Goal: Contribute content: Contribute content

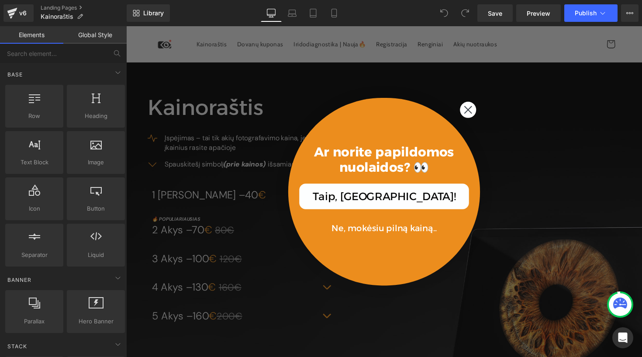
click at [475, 109] on circle "Close dialog" at bounding box center [476, 112] width 17 height 17
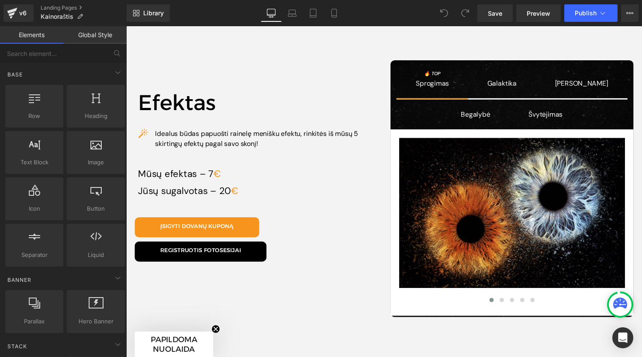
scroll to position [561, 0]
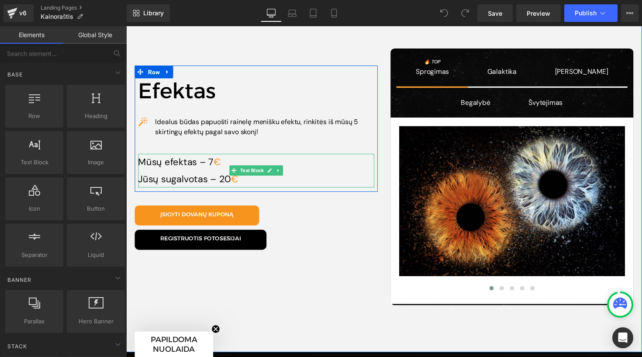
click at [207, 162] on p "Mūsų efektas – 7 €" at bounding box center [259, 165] width 242 height 17
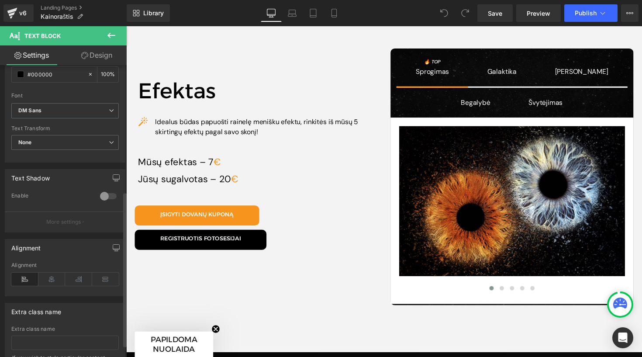
scroll to position [182, 0]
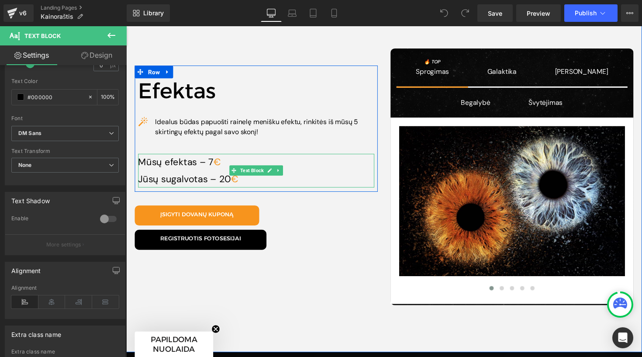
click at [223, 162] on p "Mūsų efektas – 7 €" at bounding box center [259, 165] width 242 height 17
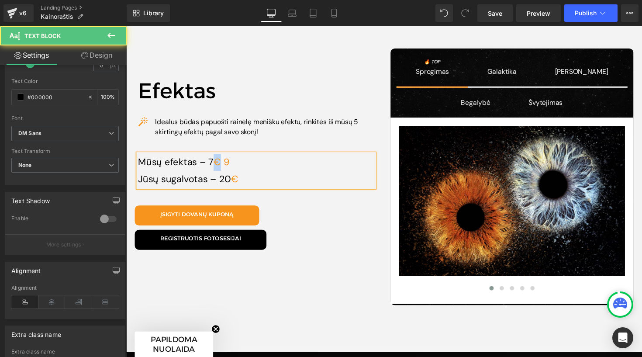
click at [216, 162] on span "€ 9" at bounding box center [224, 165] width 16 height 13
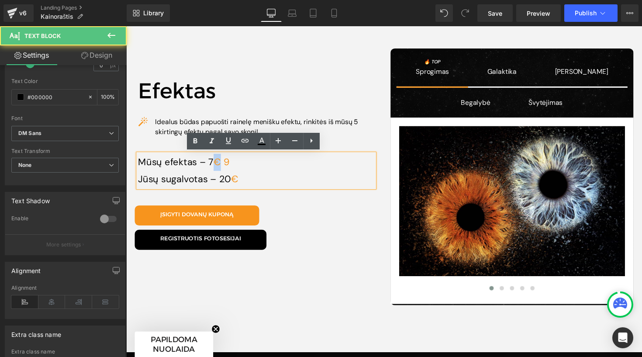
copy p "Mūsų efektas – 7 €"
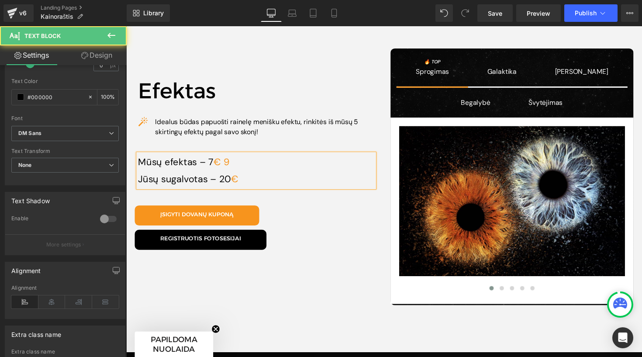
click at [235, 161] on p "Mūsų efektas – 7 € 9" at bounding box center [259, 165] width 242 height 17
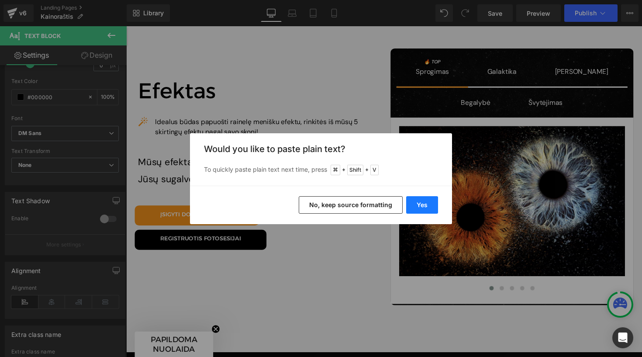
click at [420, 202] on button "Yes" at bounding box center [422, 204] width 32 height 17
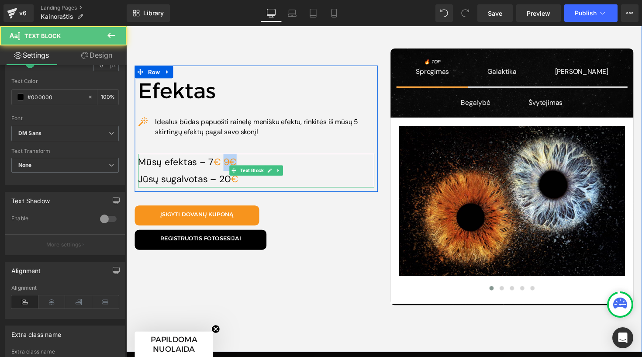
drag, startPoint x: 223, startPoint y: 163, endPoint x: 236, endPoint y: 163, distance: 12.7
click at [236, 163] on span "€ 9€" at bounding box center [228, 165] width 24 height 13
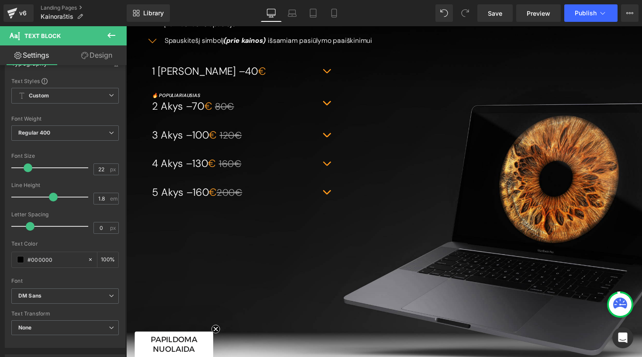
scroll to position [120, 0]
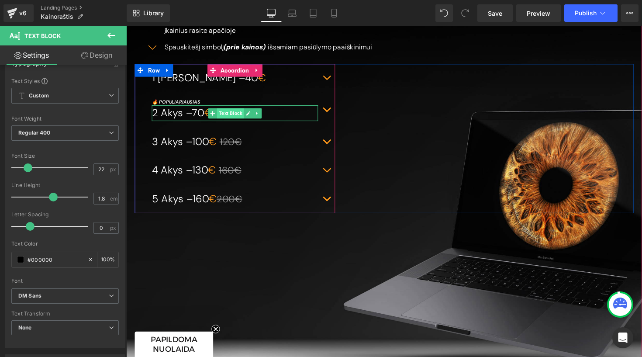
click at [228, 114] on span "Text Block" at bounding box center [233, 115] width 28 height 10
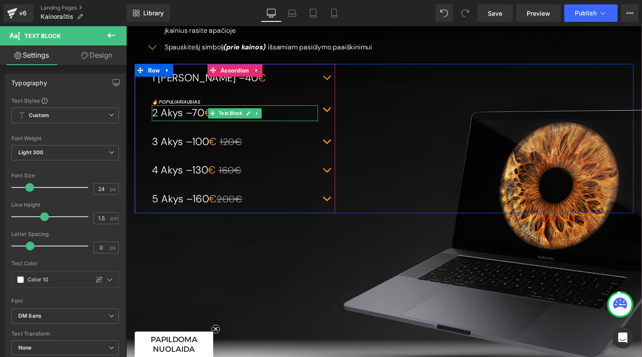
click at [277, 112] on p "2 Akys – 70 € 80€" at bounding box center [237, 115] width 170 height 16
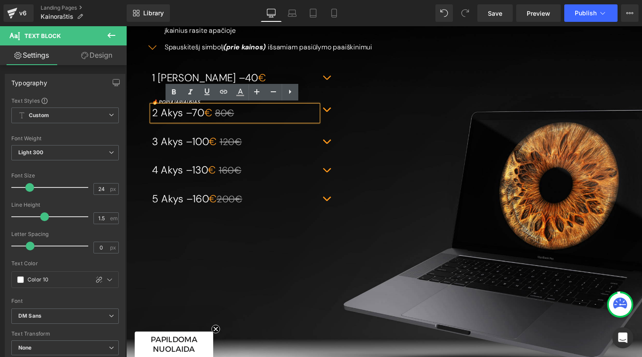
drag, startPoint x: 246, startPoint y: 114, endPoint x: 219, endPoint y: 114, distance: 27.1
click at [219, 114] on p "2 Akys – 70 € 80€" at bounding box center [237, 115] width 170 height 16
copy p "€ 80€"
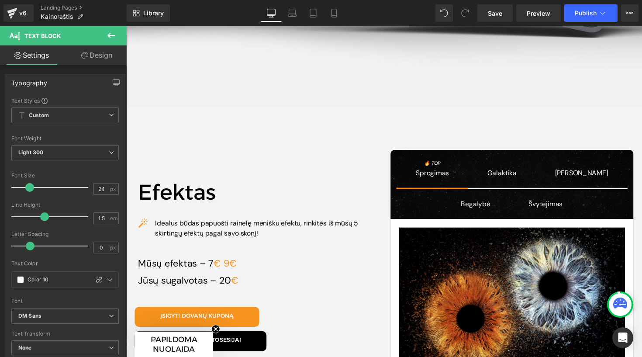
scroll to position [615, 0]
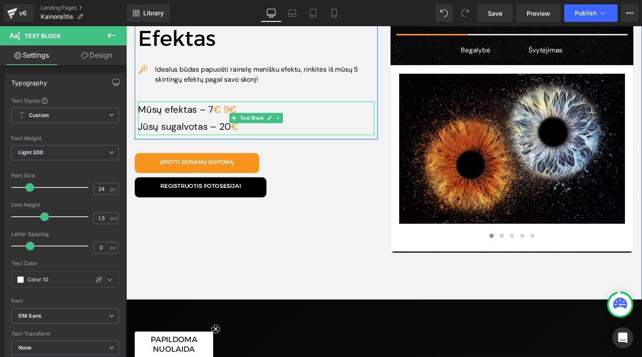
click at [228, 110] on span "€ 9€" at bounding box center [228, 111] width 24 height 13
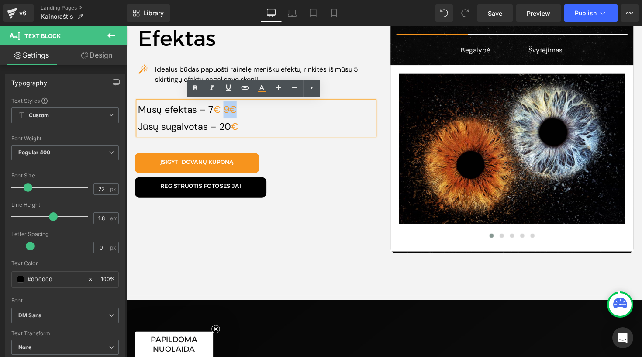
drag, startPoint x: 239, startPoint y: 110, endPoint x: 224, endPoint y: 110, distance: 14.9
click at [224, 110] on p "Mūsų efektas – 7 € 9€" at bounding box center [259, 111] width 242 height 17
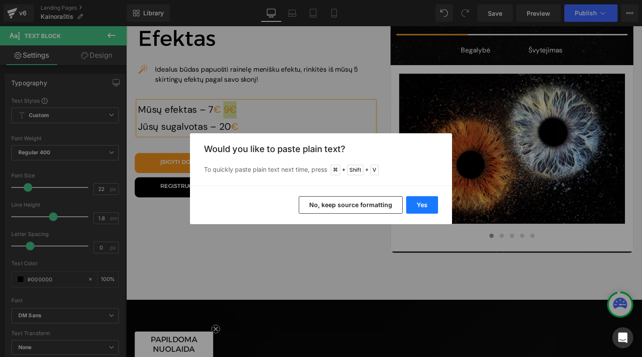
click at [423, 204] on button "Yes" at bounding box center [422, 204] width 32 height 17
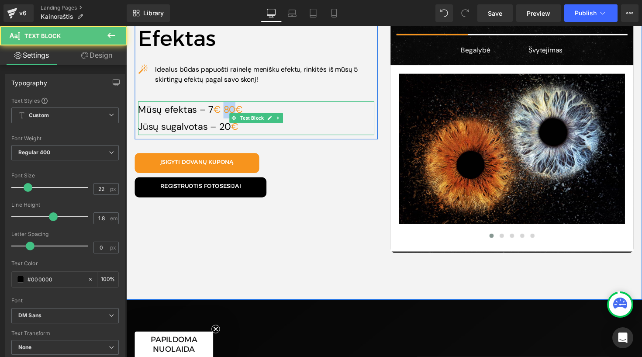
drag, startPoint x: 234, startPoint y: 110, endPoint x: 225, endPoint y: 110, distance: 9.2
click at [225, 110] on span "€ 80€" at bounding box center [231, 111] width 30 height 13
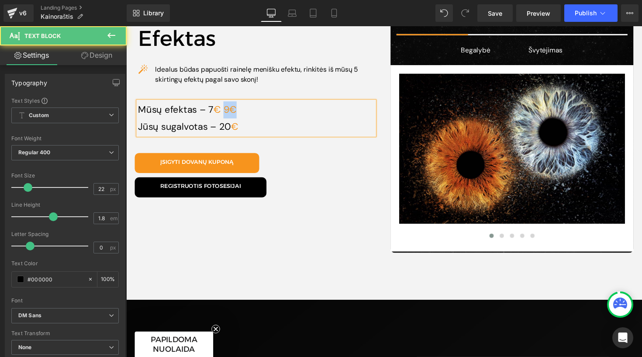
drag, startPoint x: 238, startPoint y: 111, endPoint x: 224, endPoint y: 110, distance: 14.0
click at [224, 110] on p "Mūsų efektas – 7 € 9€" at bounding box center [259, 111] width 242 height 17
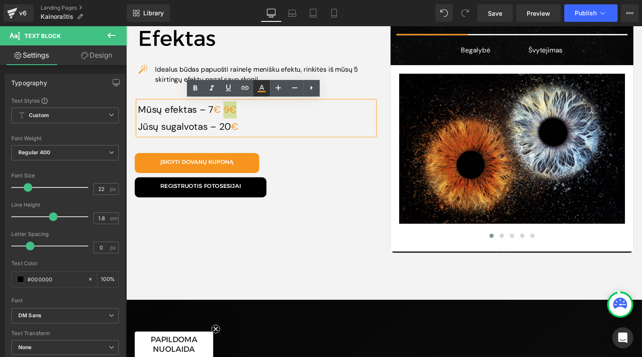
click at [264, 87] on icon at bounding box center [261, 88] width 10 height 10
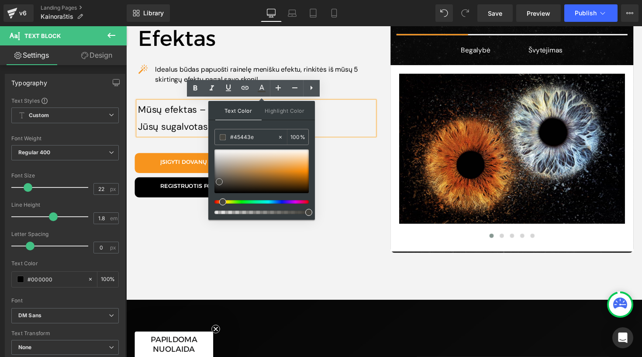
drag, startPoint x: 301, startPoint y: 171, endPoint x: 220, endPoint y: 183, distance: 81.7
click at [220, 183] on span at bounding box center [219, 181] width 7 height 7
click at [309, 91] on icon at bounding box center [311, 88] width 10 height 10
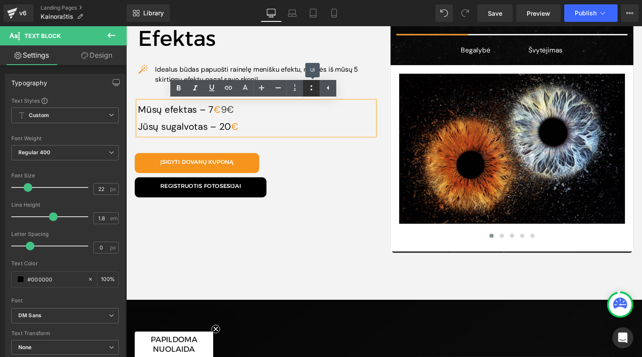
click at [311, 87] on icon at bounding box center [311, 88] width 10 height 10
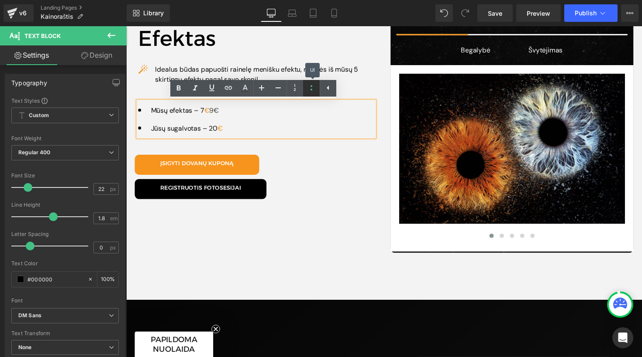
click at [311, 87] on icon at bounding box center [311, 88] width 10 height 10
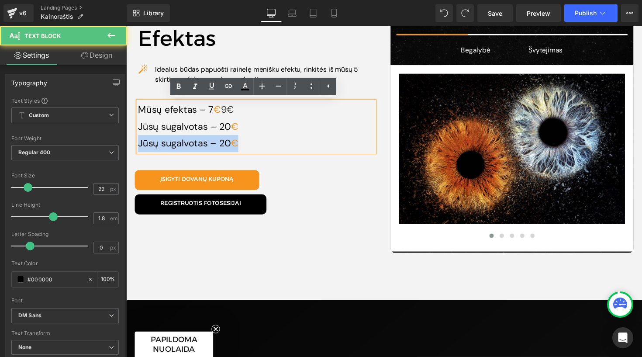
drag, startPoint x: 240, startPoint y: 145, endPoint x: 138, endPoint y: 139, distance: 102.4
click at [138, 139] on p "Jūsų sugalvotas – 20 €" at bounding box center [259, 146] width 242 height 17
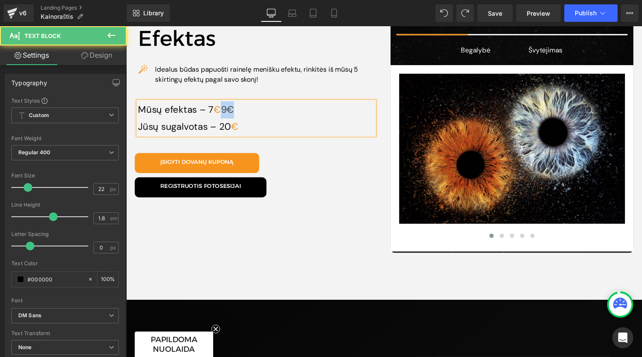
drag, startPoint x: 238, startPoint y: 111, endPoint x: 221, endPoint y: 111, distance: 17.0
click at [221, 111] on p "Mūsų efektas – 7 € 9€" at bounding box center [259, 111] width 242 height 17
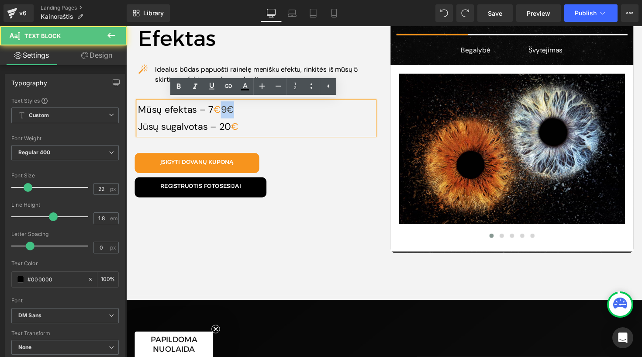
click at [222, 111] on span "€" at bounding box center [219, 111] width 7 height 13
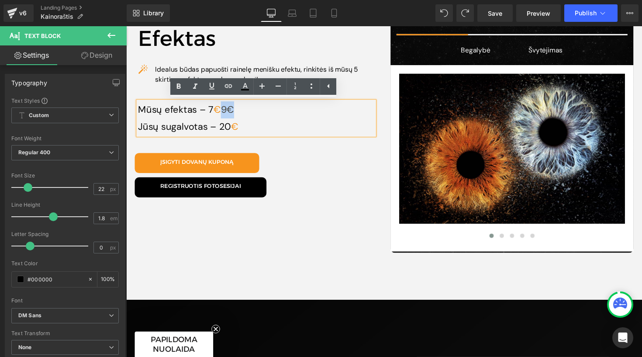
drag, startPoint x: 222, startPoint y: 111, endPoint x: 235, endPoint y: 111, distance: 12.7
click at [235, 111] on p "Mūsų efektas – 7 € 9€" at bounding box center [259, 111] width 242 height 17
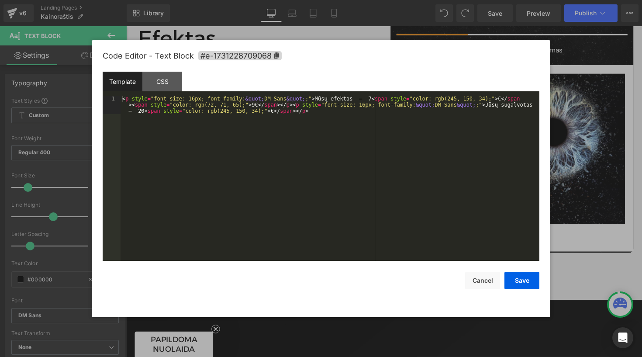
click at [240, 0] on div "Text Block You are previewing how the will restyle your page. You can not edit …" at bounding box center [321, 0] width 642 height 0
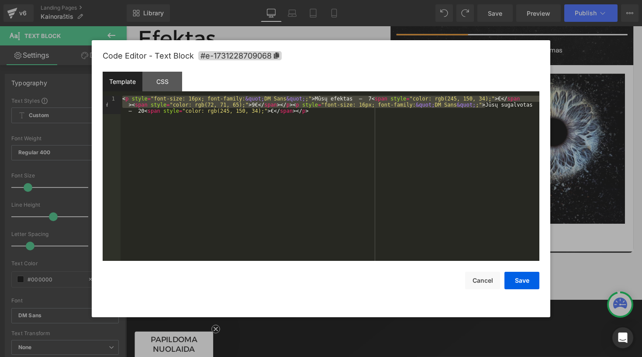
drag, startPoint x: 122, startPoint y: 98, endPoint x: 485, endPoint y: 106, distance: 362.3
click at [485, 106] on div "< p style = "font-size: 16px; font-family: &quot; DM Sans &quot; ;" > Mūsų efek…" at bounding box center [330, 197] width 419 height 202
click at [123, 103] on div "< p style = "font-size: 16px; font-family: &quot; DM Sans &quot; ;" > Mūsų efek…" at bounding box center [330, 197] width 419 height 202
drag, startPoint x: 122, startPoint y: 99, endPoint x: 318, endPoint y: 122, distance: 196.7
click at [317, 122] on div "< p style = "font-size: 16px; font-family: &quot; DM Sans &quot; ;" > Mūsų efek…" at bounding box center [330, 197] width 419 height 202
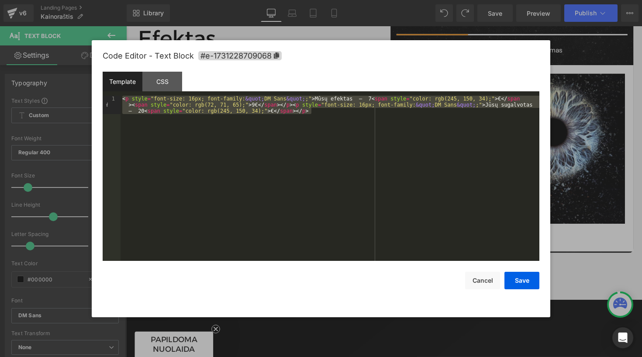
click at [293, 106] on div "< p style = "font-size: 16px; font-family: &quot; DM Sans &quot; ;" > Mūsų efek…" at bounding box center [330, 197] width 419 height 202
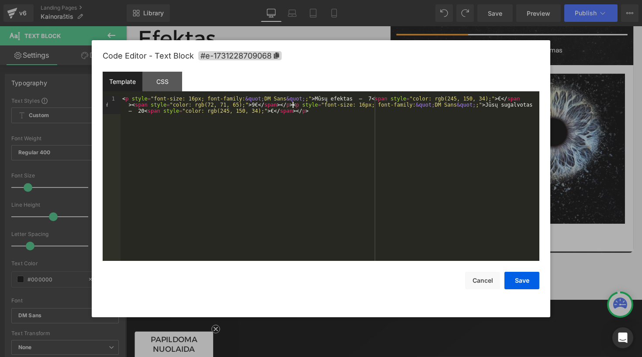
drag, startPoint x: 293, startPoint y: 106, endPoint x: 249, endPoint y: 105, distance: 43.7
click at [249, 105] on div "< p style = "font-size: 16px; font-family: &quot; DM Sans &quot; ;" > Mūsų efek…" at bounding box center [330, 197] width 419 height 202
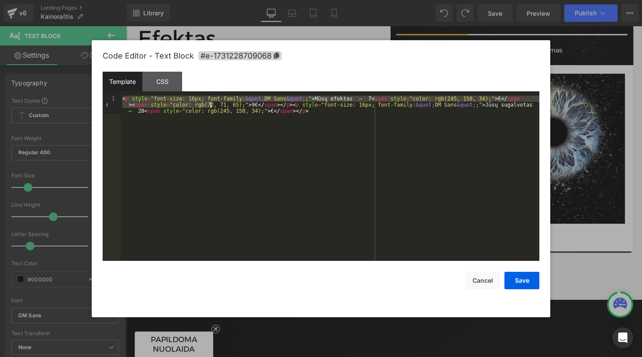
drag, startPoint x: 249, startPoint y: 105, endPoint x: 190, endPoint y: 104, distance: 58.6
click at [190, 104] on div "< p style = "font-size: 16px; font-family: &quot; DM Sans &quot; ;" > Mūsų efek…" at bounding box center [330, 197] width 419 height 202
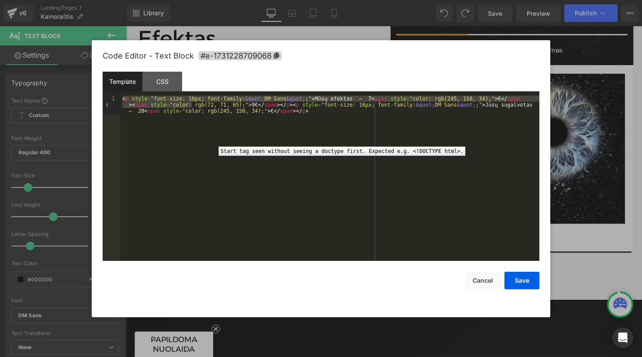
click at [127, 98] on div "< p style = "font-size: 16px; font-family: &quot; DM Sans &quot; ;" > Mūsų efek…" at bounding box center [330, 197] width 419 height 202
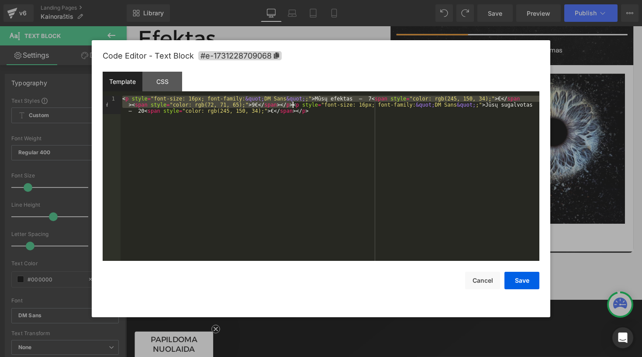
drag, startPoint x: 122, startPoint y: 97, endPoint x: 292, endPoint y: 104, distance: 170.1
click at [292, 104] on div "< p style = "font-size: 16px; font-family: &quot; DM Sans &quot; ;" > Mūsų efek…" at bounding box center [330, 197] width 419 height 202
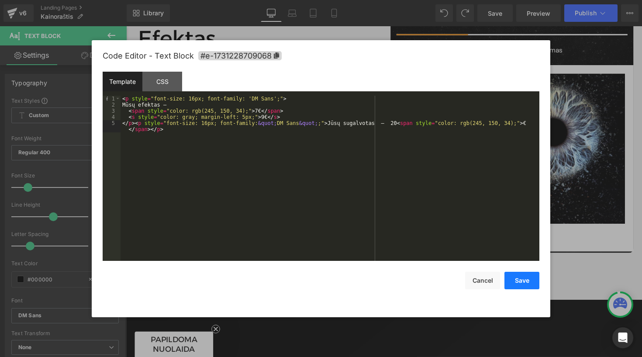
click at [526, 284] on button "Save" at bounding box center [522, 280] width 35 height 17
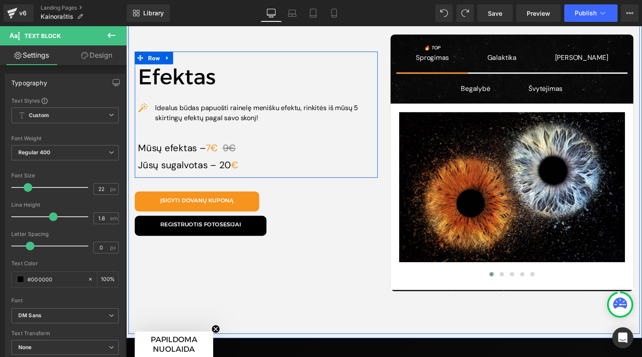
scroll to position [562, 0]
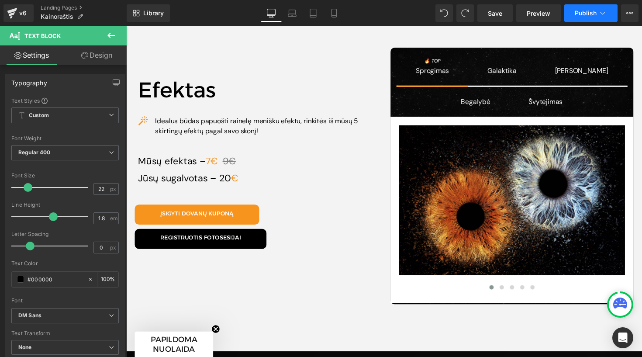
click at [591, 15] on span "Publish" at bounding box center [586, 13] width 22 height 7
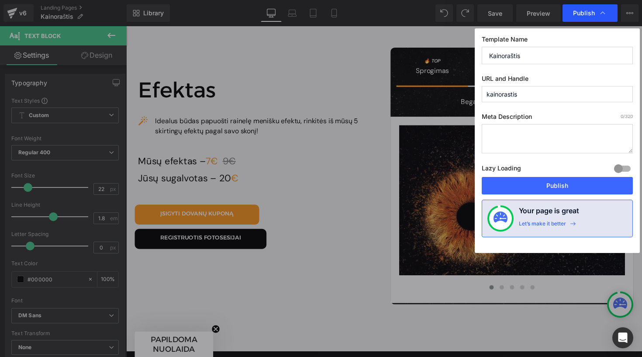
click at [586, 15] on span "Publish" at bounding box center [584, 13] width 22 height 8
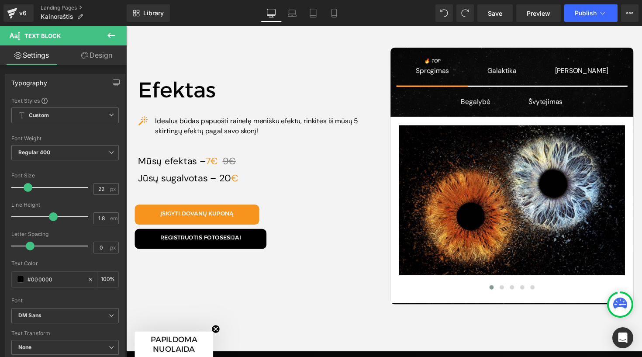
click at [586, 15] on span "Publish" at bounding box center [586, 13] width 22 height 7
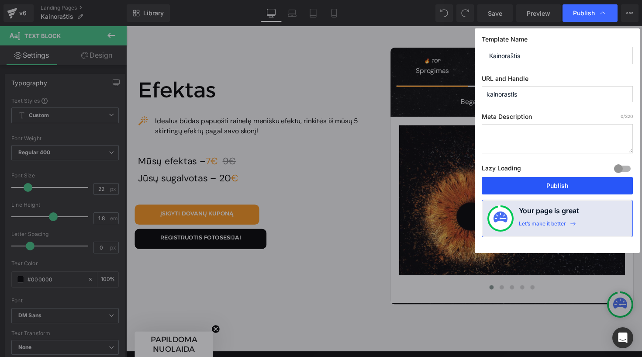
click at [544, 183] on button "Publish" at bounding box center [557, 185] width 151 height 17
